Goal: Check status: Check status

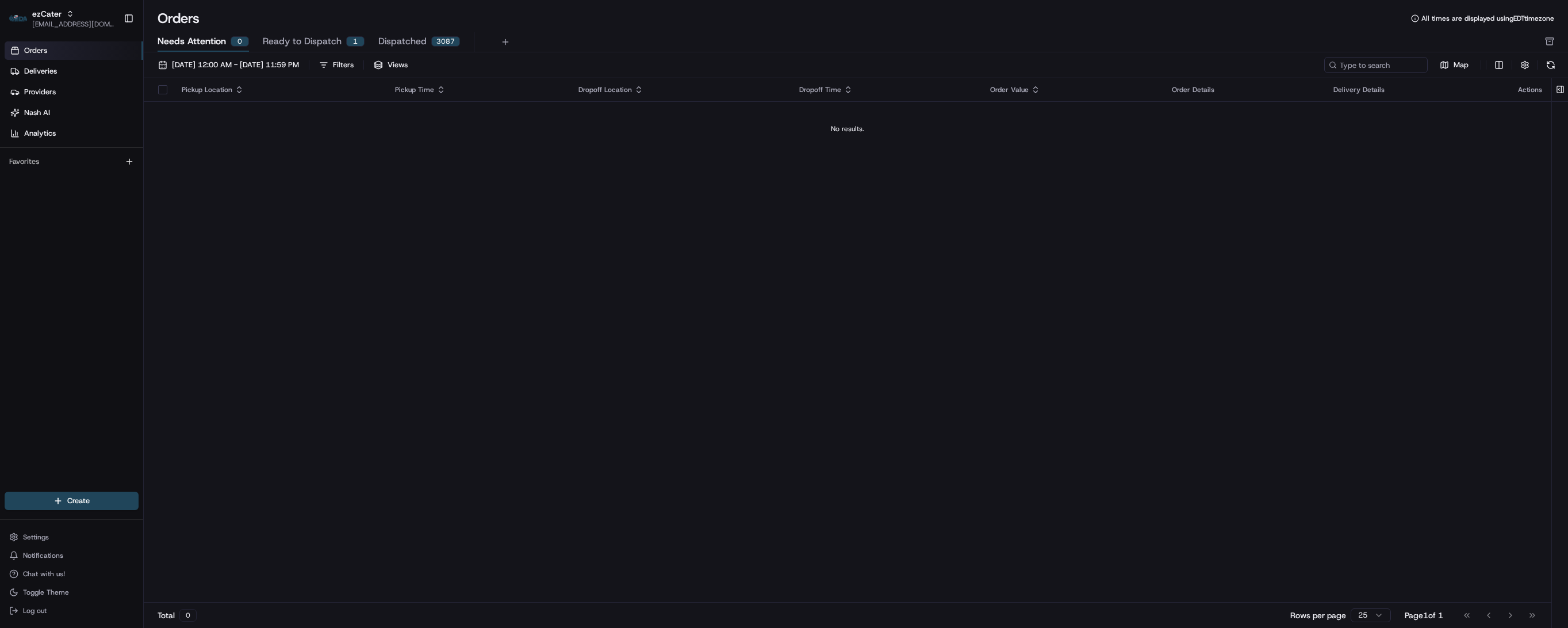
click at [306, 45] on span "Ready to Dispatch" at bounding box center [302, 42] width 79 height 14
click at [183, 50] on button "Needs Attention 0" at bounding box center [203, 42] width 92 height 20
click at [212, 61] on span "[DATE] 12:00 AM - [DATE] 11:59 PM" at bounding box center [236, 65] width 127 height 10
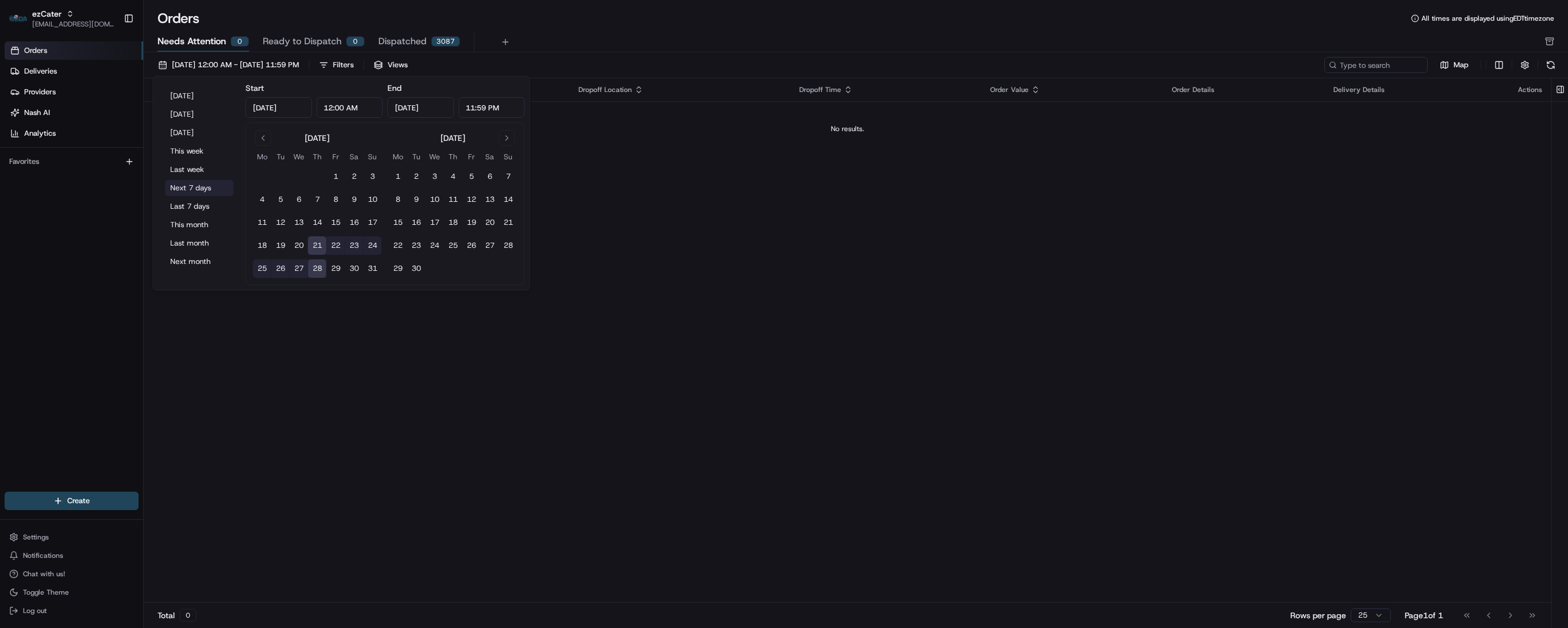
click at [185, 192] on button "Next 7 days" at bounding box center [200, 188] width 69 height 16
click at [880, 335] on div "Pickup Location Pickup Time Dropoff Location Dropoff Time Order Value Order Det…" at bounding box center [848, 340] width 1408 height 524
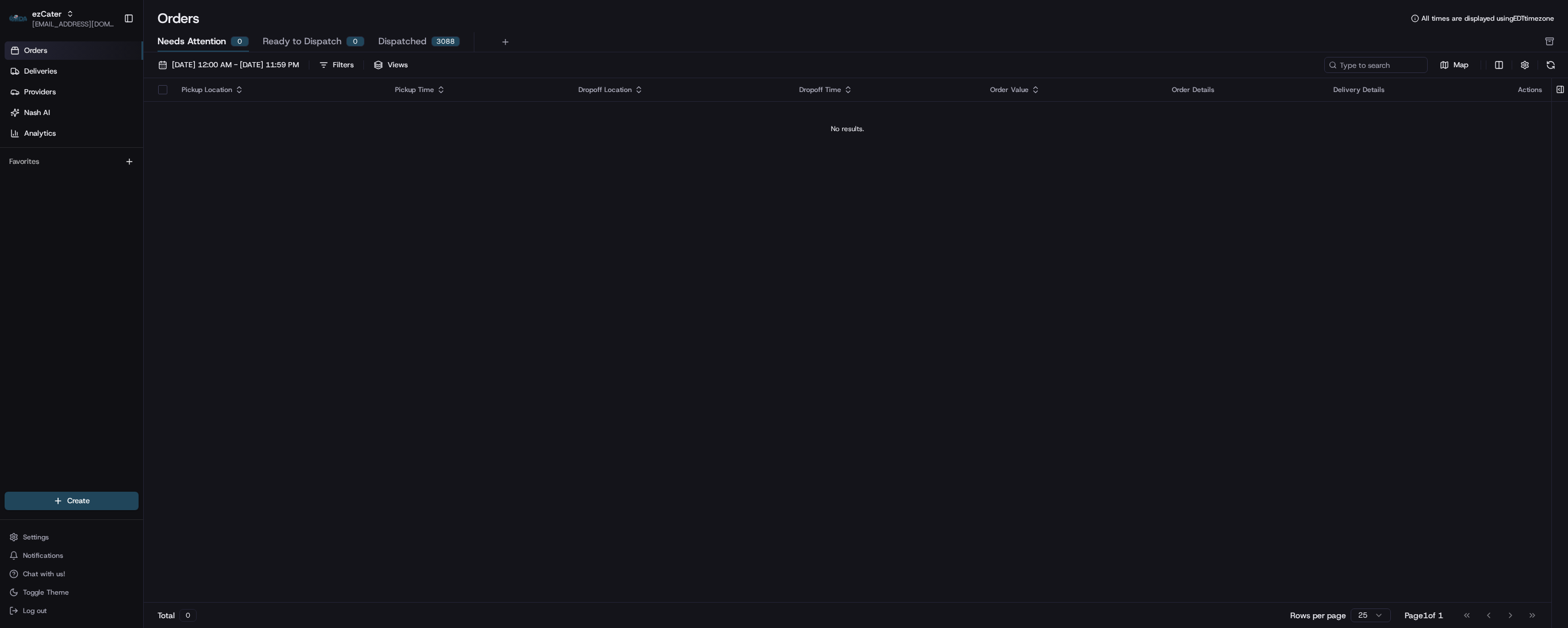
click at [741, 609] on div "Total 0 Rows per page 25 Page 1 of 1 Go to first page Go to previous page Go to…" at bounding box center [848, 615] width 1408 height 26
click at [234, 61] on span "[DATE] 12:00 AM - [DATE] 11:59 PM" at bounding box center [236, 65] width 127 height 10
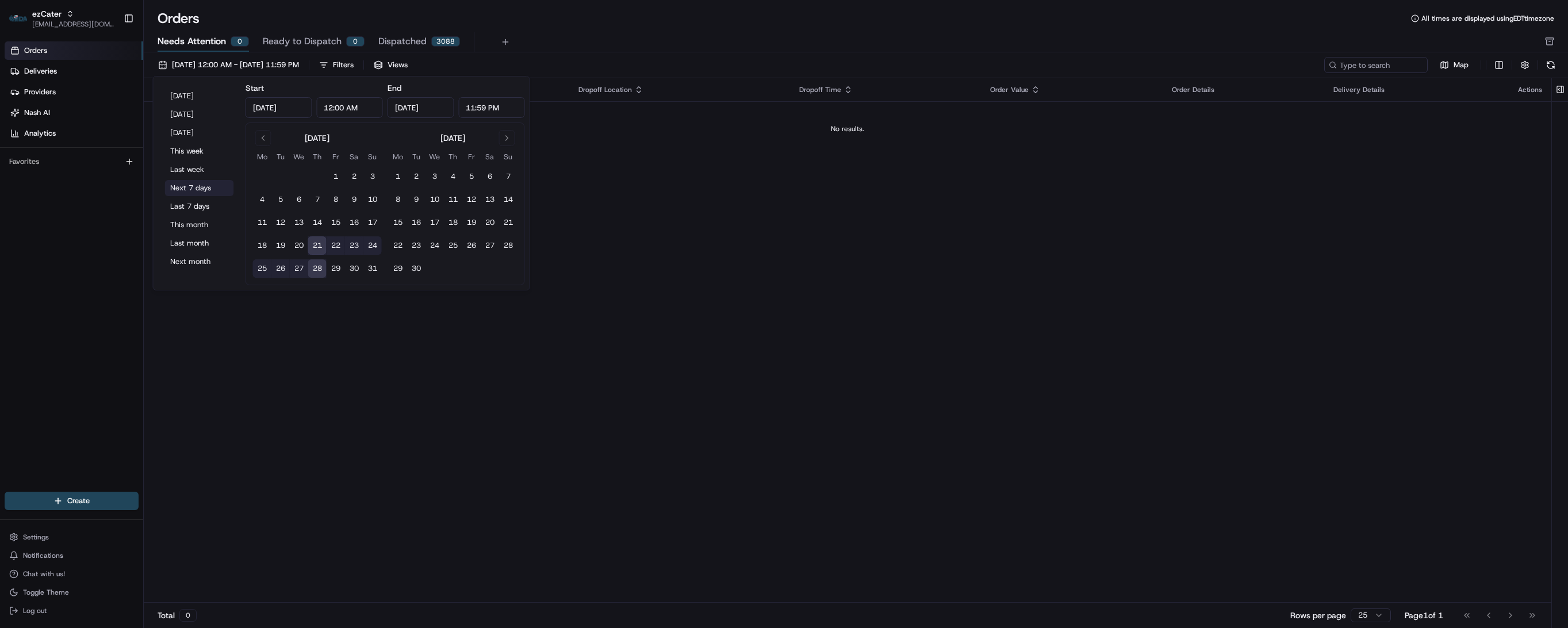
click at [195, 190] on button "Next 7 days" at bounding box center [200, 188] width 69 height 16
click at [766, 290] on div "Pickup Location Pickup Time Dropoff Location Dropoff Time Order Value Order Det…" at bounding box center [848, 340] width 1408 height 524
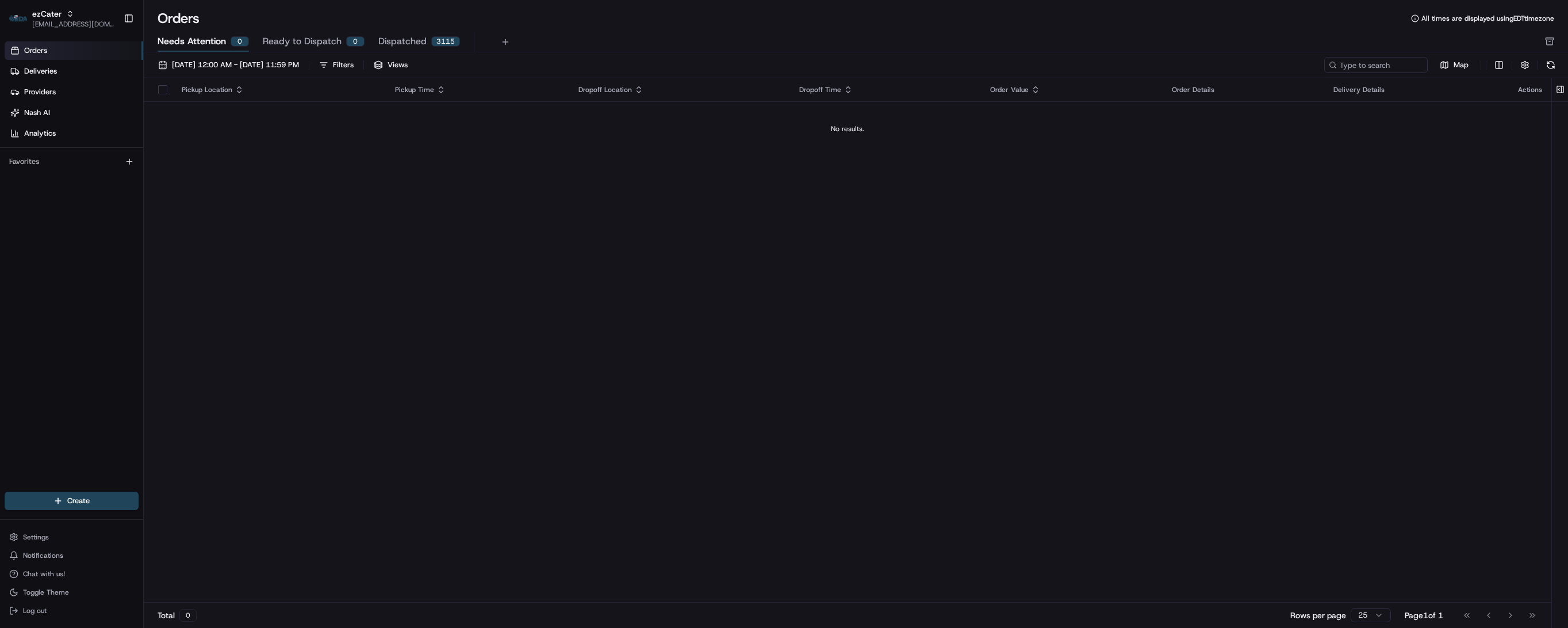
click at [40, 302] on div "Orders Deliveries Providers [PERSON_NAME] Analytics Favorites" at bounding box center [72, 267] width 143 height 462
